Goal: Navigation & Orientation: Find specific page/section

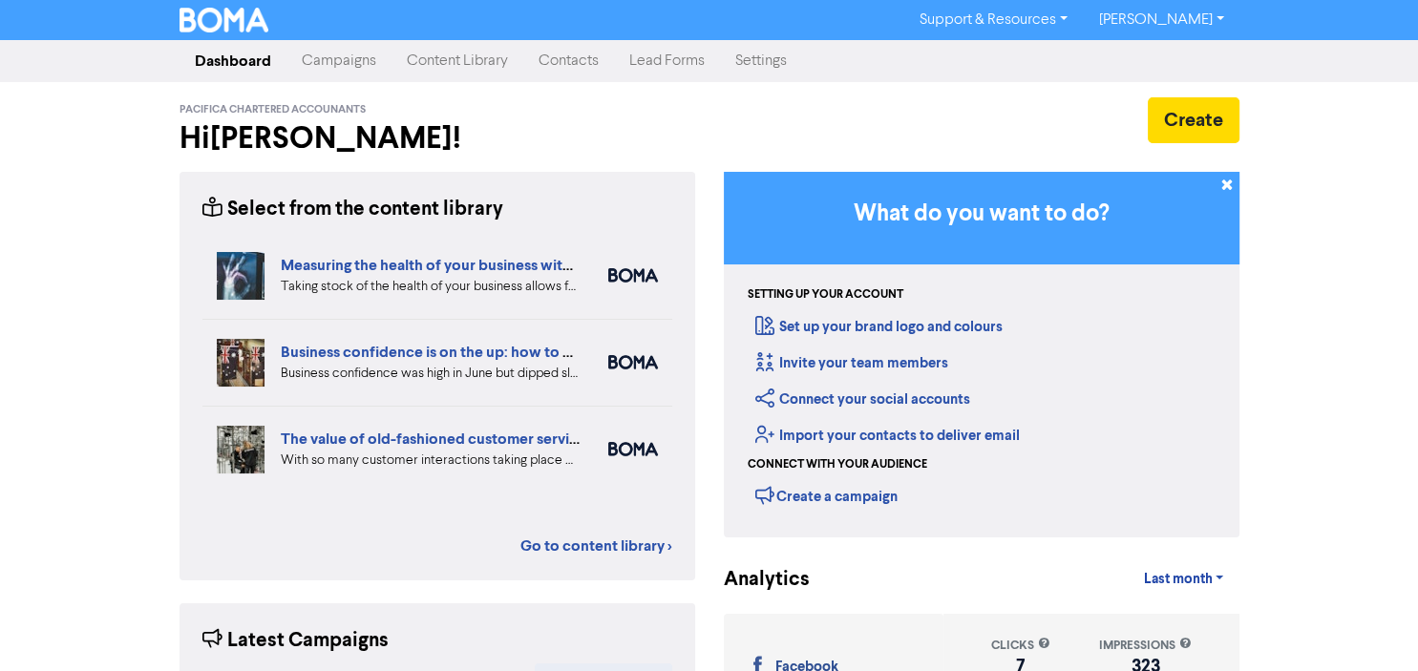
click at [434, 64] on link "Content Library" at bounding box center [458, 61] width 132 height 38
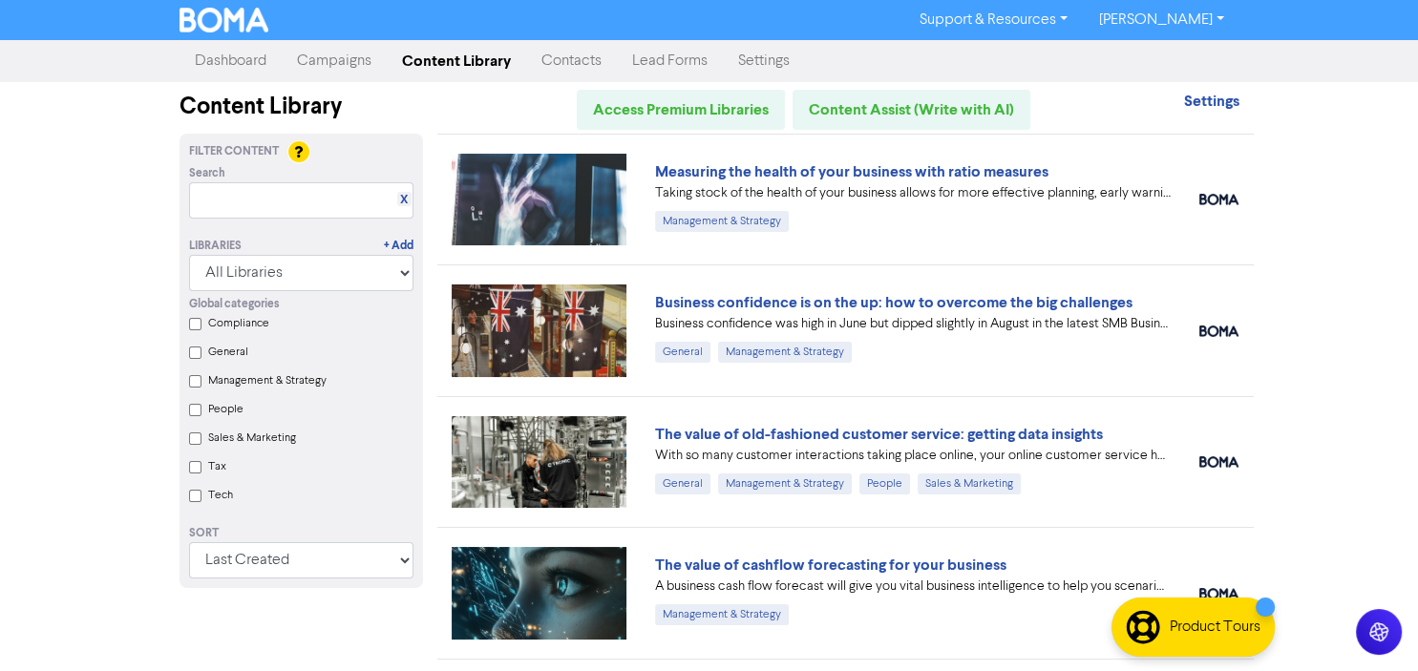
click at [197, 472] on input "Tax" at bounding box center [195, 467] width 12 height 12
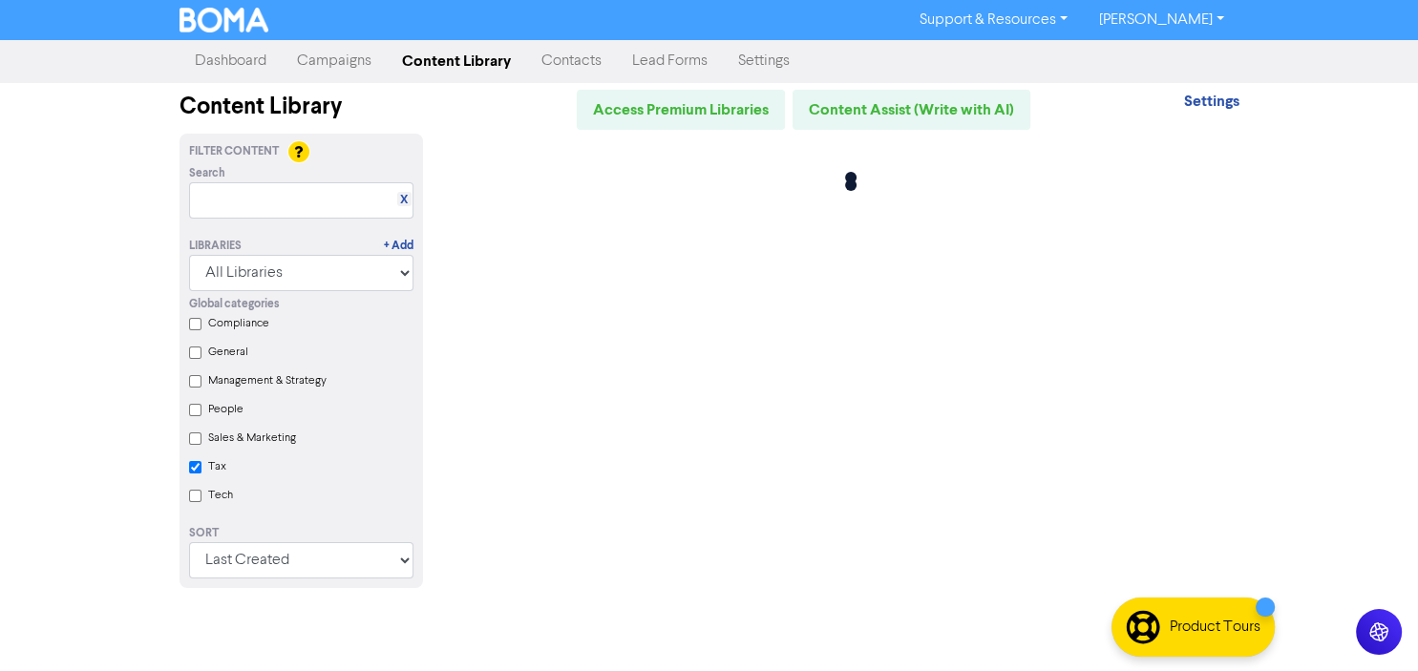
checkbox input "true"
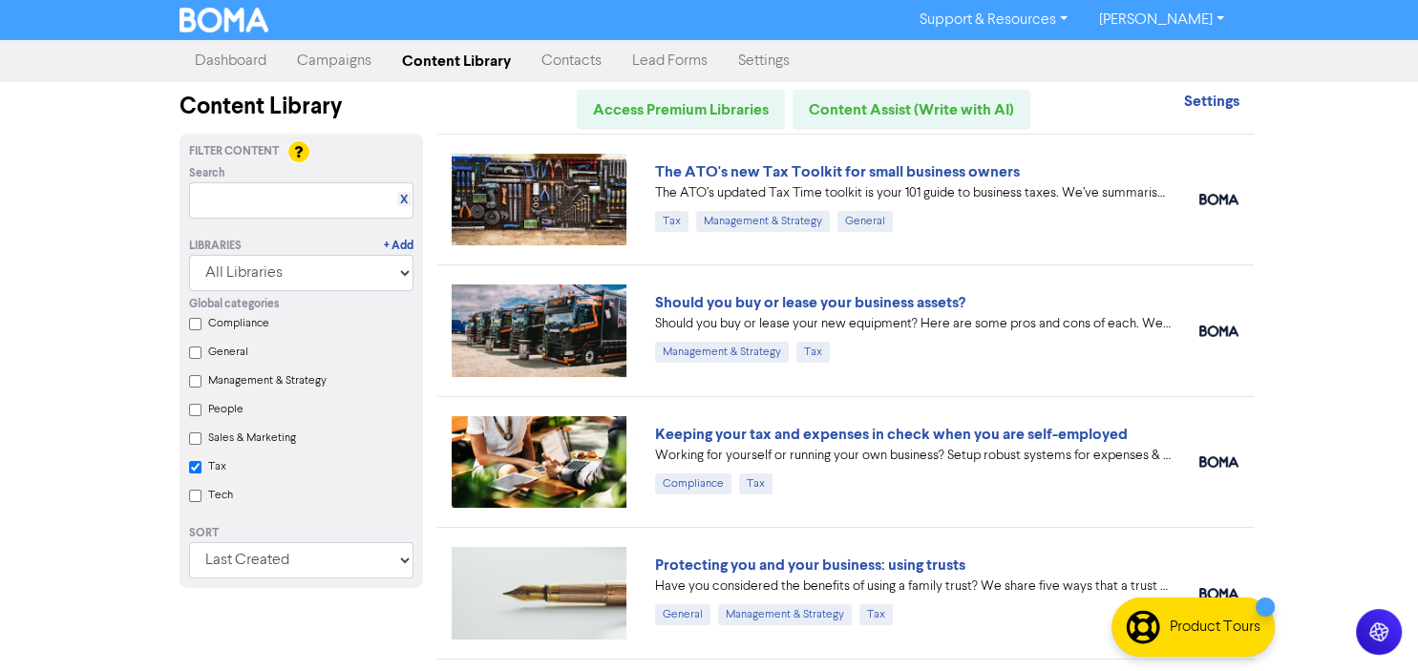
click at [346, 58] on link "Campaigns" at bounding box center [334, 61] width 105 height 38
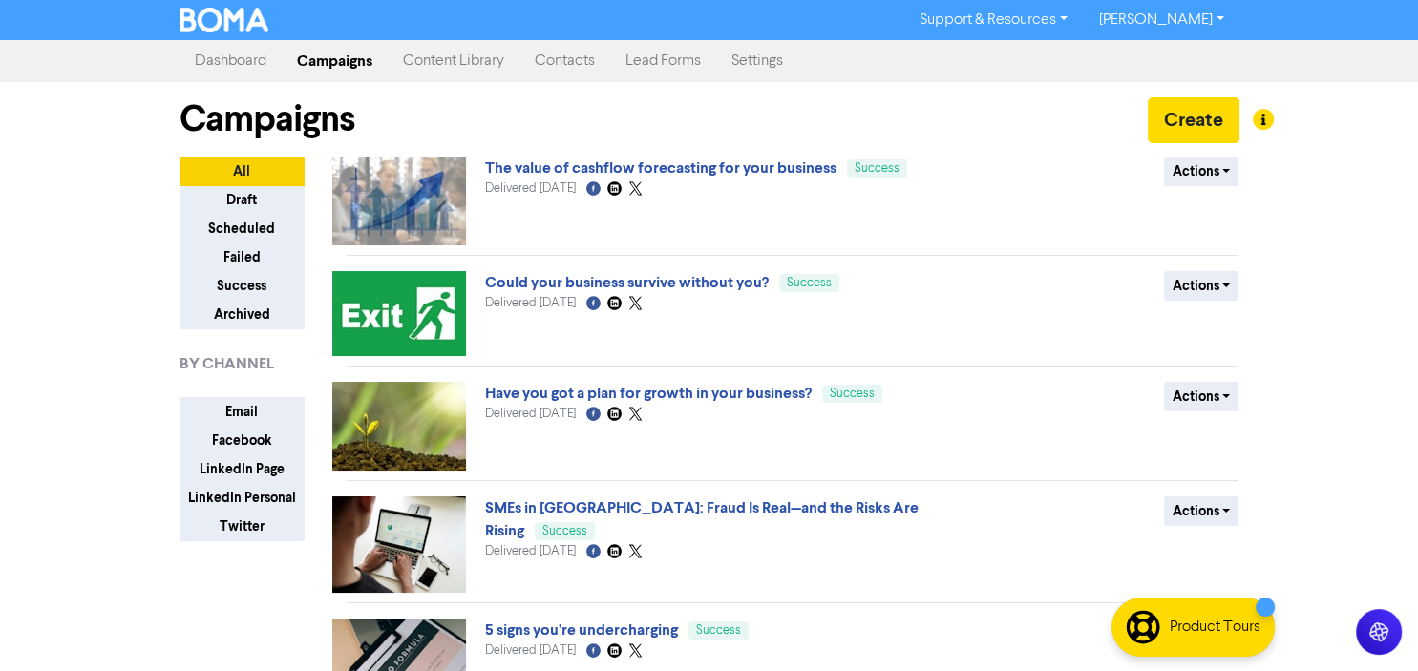
click at [472, 61] on link "Content Library" at bounding box center [454, 61] width 132 height 38
